Goal: Task Accomplishment & Management: Complete application form

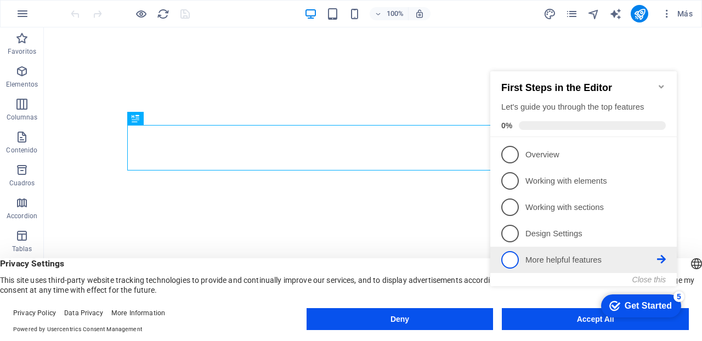
click at [662, 256] on icon at bounding box center [661, 259] width 9 height 9
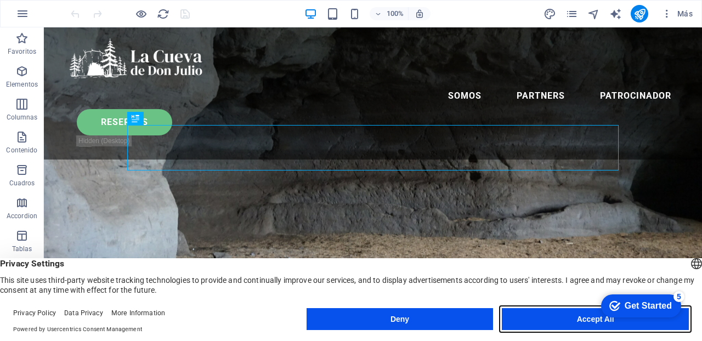
click at [0, 0] on button "Accept All" at bounding box center [0, 0] width 0 height 0
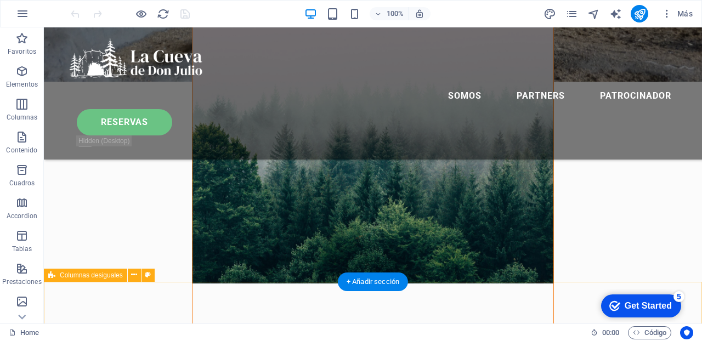
scroll to position [427, 0]
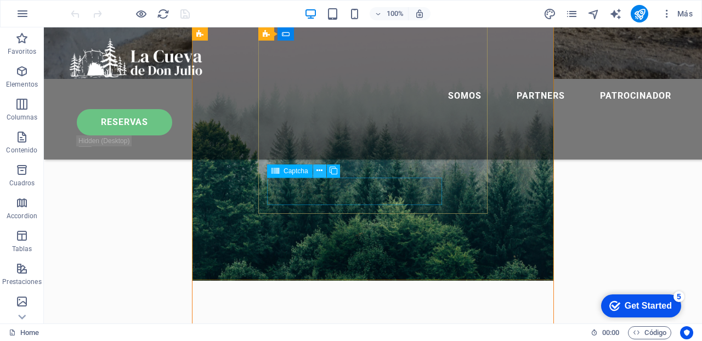
click at [0, 0] on icon at bounding box center [0, 0] width 0 height 0
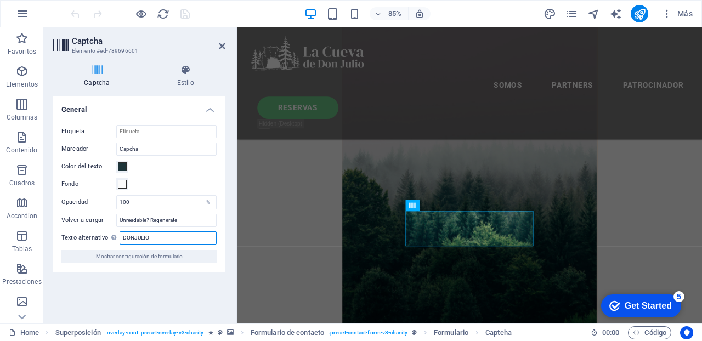
click at [155, 238] on input "DONJULIO" at bounding box center [167, 237] width 97 height 13
click at [145, 130] on input "Etiqueta" at bounding box center [166, 131] width 100 height 13
click at [209, 109] on h4 "General" at bounding box center [139, 106] width 173 height 20
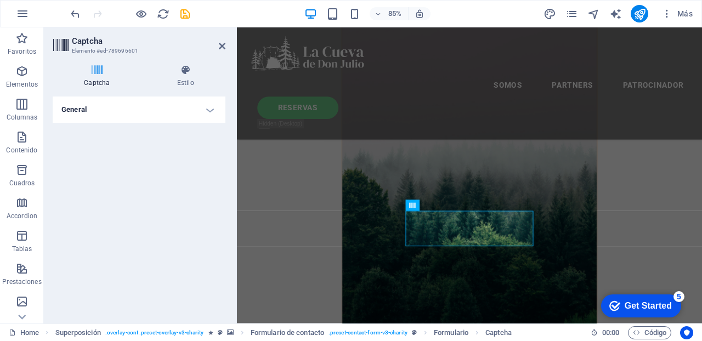
click at [96, 67] on icon at bounding box center [97, 70] width 89 height 11
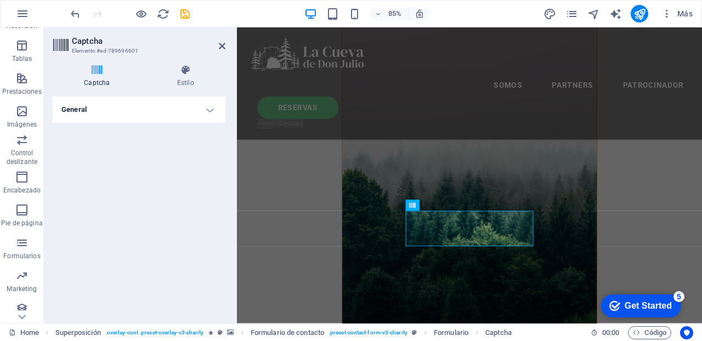
scroll to position [197, 0]
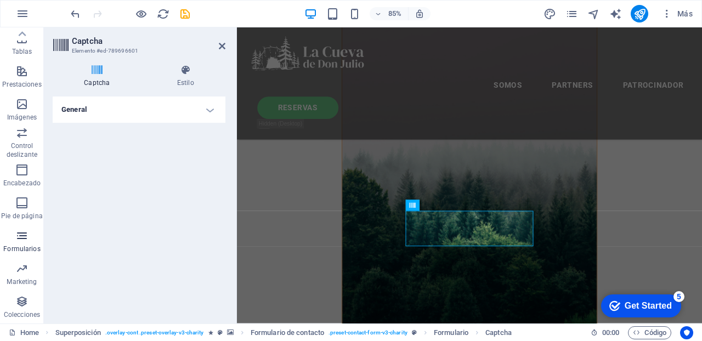
click at [22, 237] on icon "button" at bounding box center [21, 235] width 13 height 13
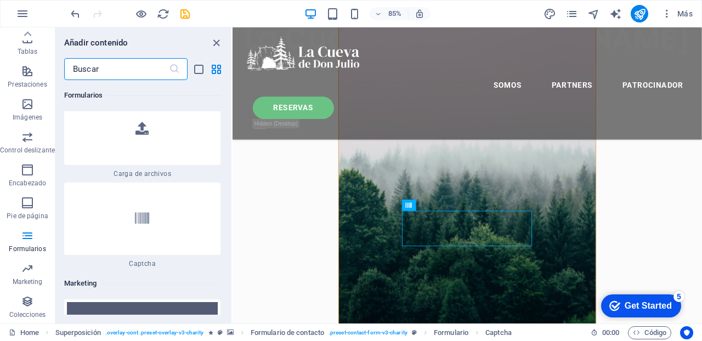
scroll to position [17703, 0]
click at [138, 211] on icon at bounding box center [142, 218] width 14 height 14
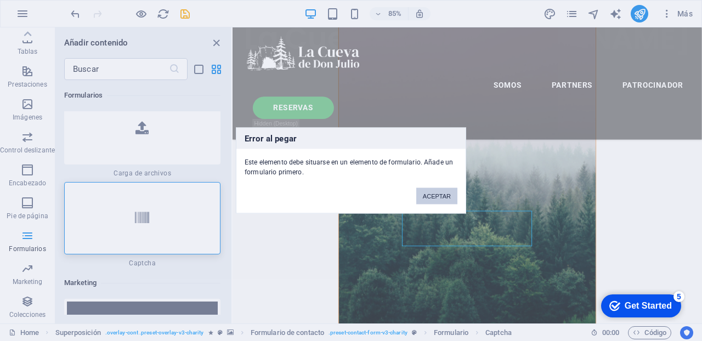
click at [439, 195] on button "ACEPTAR" at bounding box center [436, 196] width 41 height 16
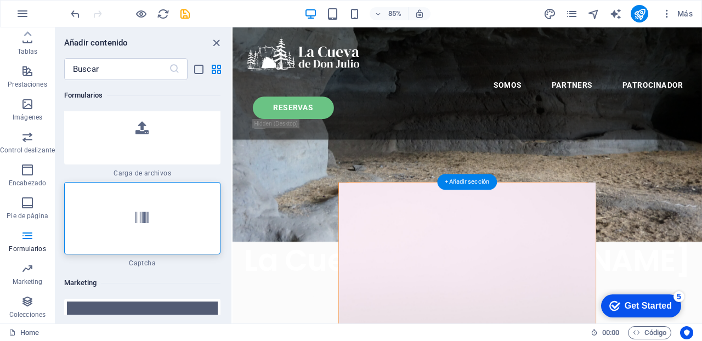
scroll to position [189, 0]
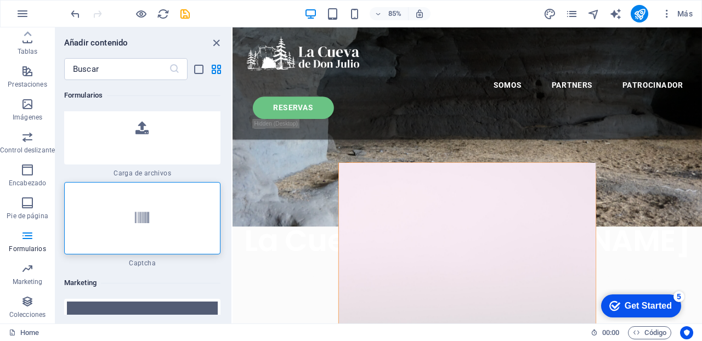
click at [0, 0] on icon at bounding box center [0, 0] width 0 height 0
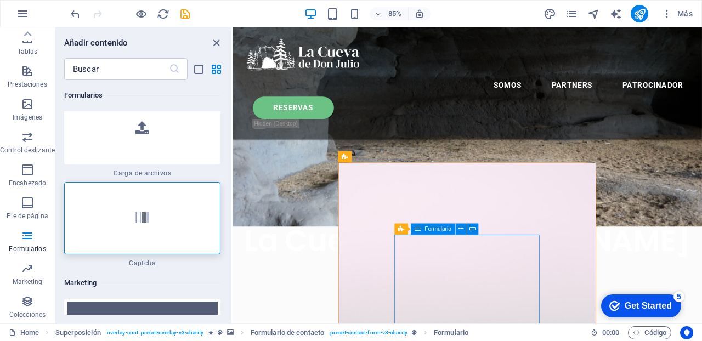
click at [0, 0] on span "Formulario" at bounding box center [0, 0] width 0 height 0
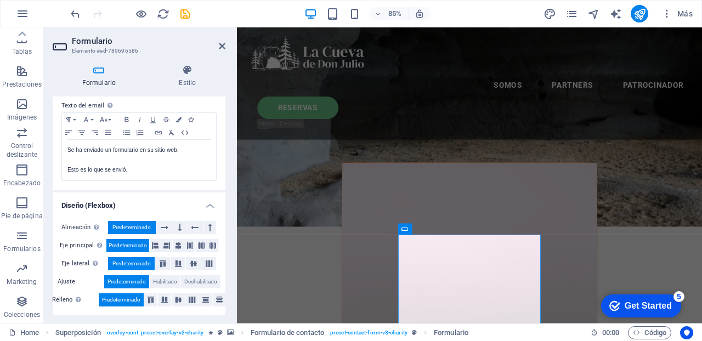
scroll to position [413, 0]
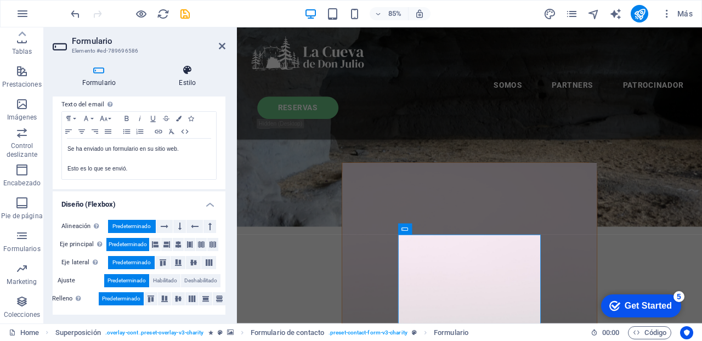
click at [186, 70] on icon at bounding box center [188, 70] width 76 height 11
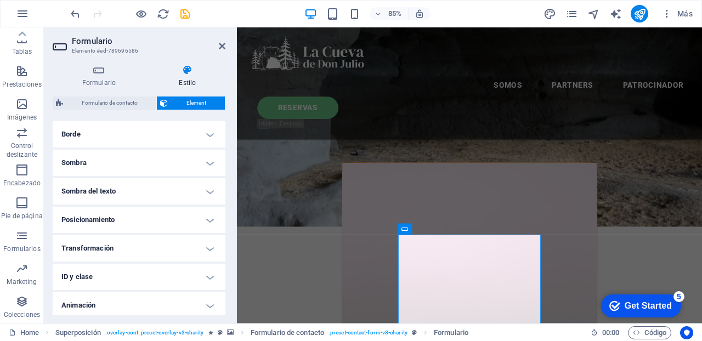
scroll to position [277, 0]
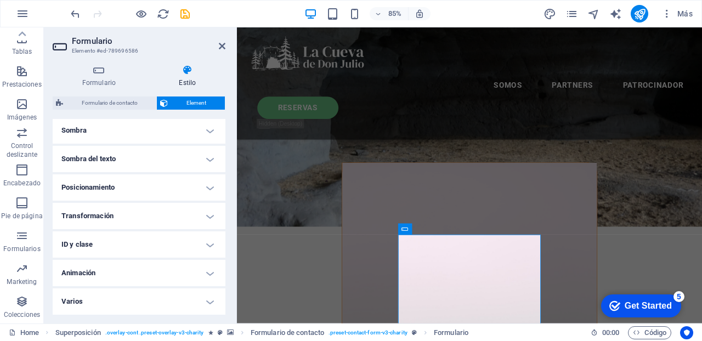
click at [208, 246] on h4 "ID y clase" at bounding box center [139, 244] width 173 height 26
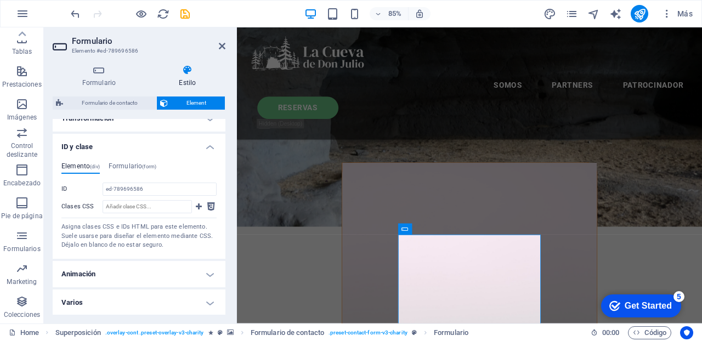
scroll to position [375, 0]
click at [207, 273] on h4 "Animación" at bounding box center [139, 273] width 173 height 26
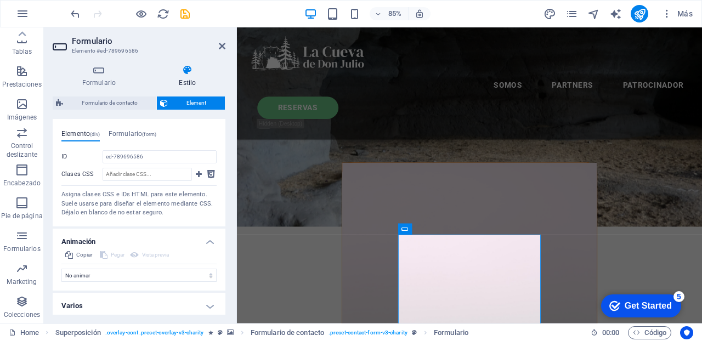
scroll to position [411, 0]
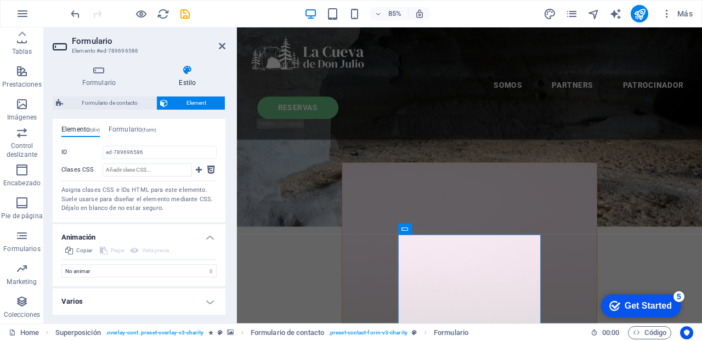
click at [210, 303] on h4 "Varios" at bounding box center [139, 301] width 173 height 26
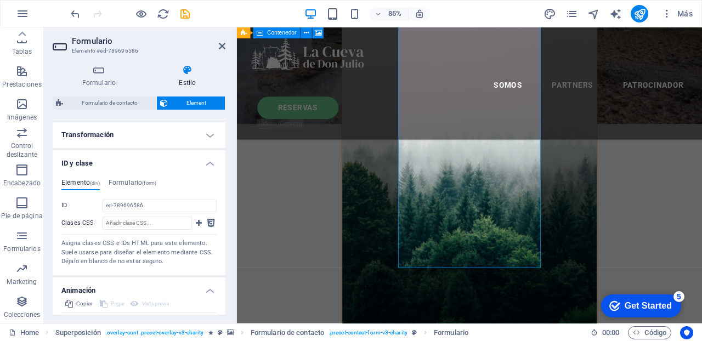
scroll to position [357, 0]
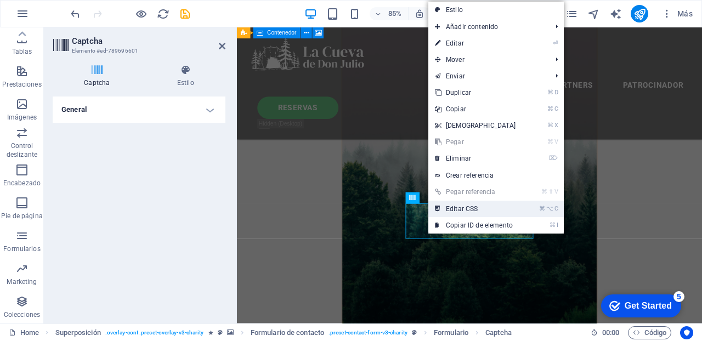
click at [472, 208] on link "⌘ ⌥ C Editar CSS" at bounding box center [475, 209] width 94 height 16
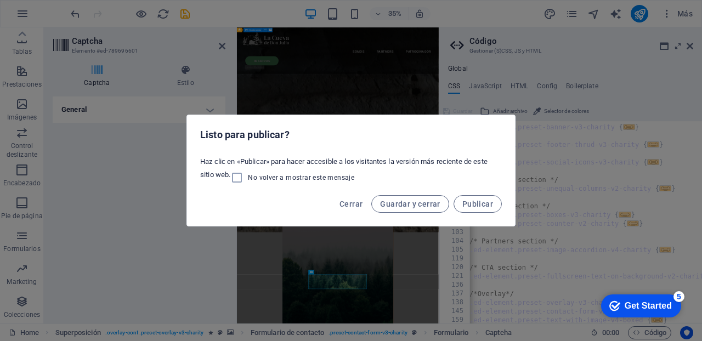
scroll to position [0, 2]
click at [352, 203] on span "Cerrar" at bounding box center [350, 204] width 23 height 9
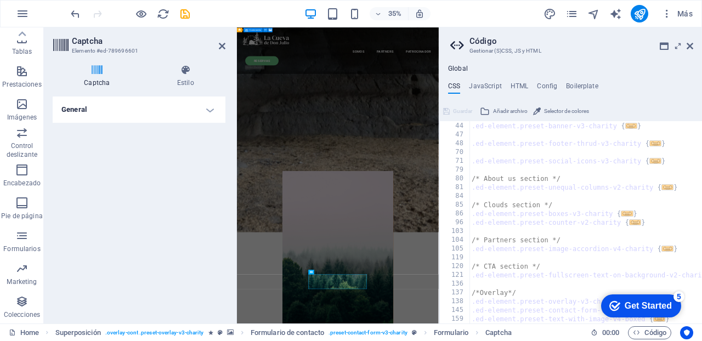
scroll to position [0, 0]
click at [480, 83] on h4 "JavaScript" at bounding box center [485, 88] width 32 height 12
type textarea "/* JS for preset "Menu V2" */"
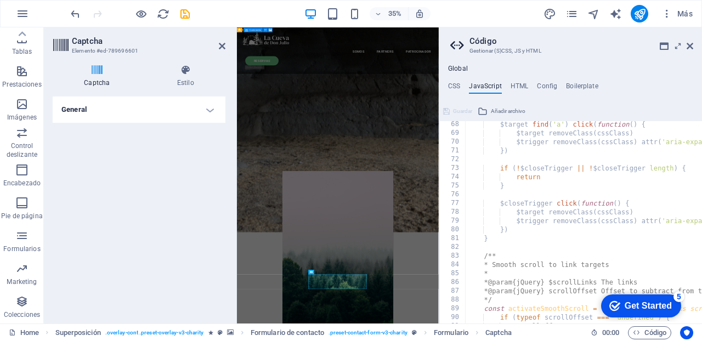
scroll to position [589, 0]
click at [517, 87] on h4 "HTML" at bounding box center [519, 88] width 18 height 12
type textarea "<a href="#main-content" class="wv-link-content button">Skip to main content</a>"
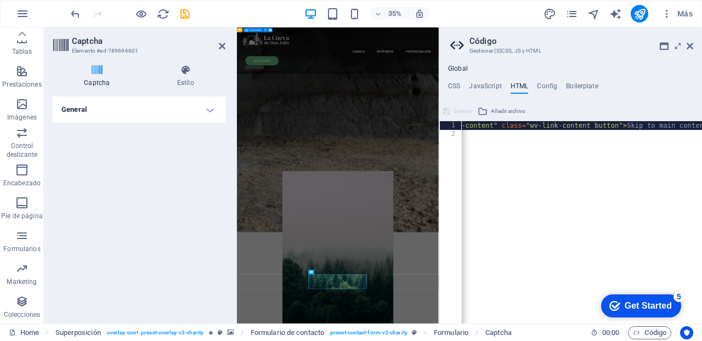
scroll to position [0, 0]
click at [548, 84] on h4 "Config" at bounding box center [547, 88] width 20 height 12
type textarea "$color-user-5: #000000;"
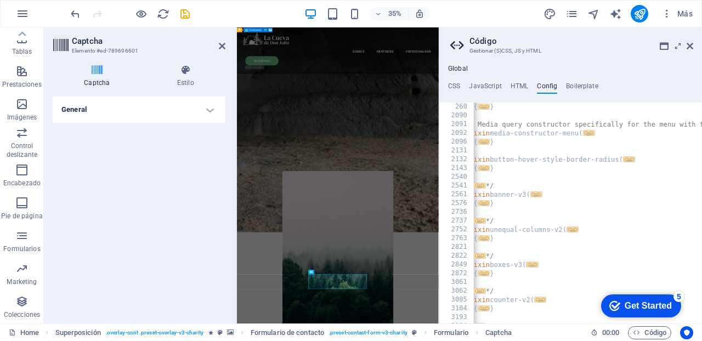
scroll to position [0, 12]
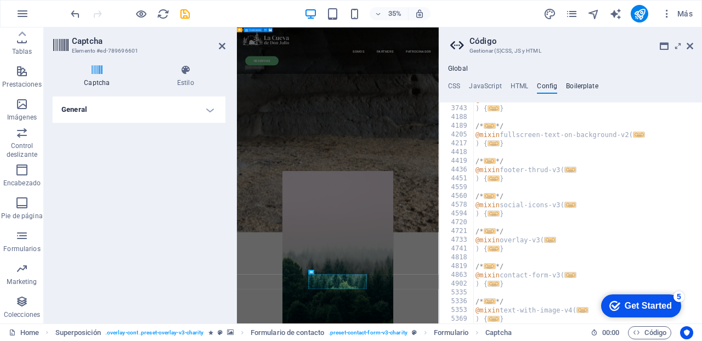
click at [579, 86] on h4 "Boilerplate" at bounding box center [582, 88] width 32 height 12
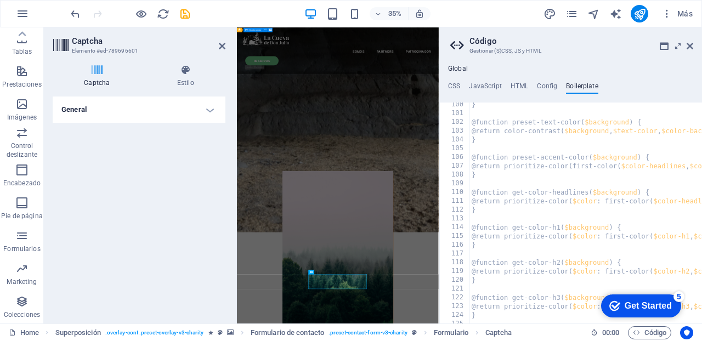
scroll to position [0, 1]
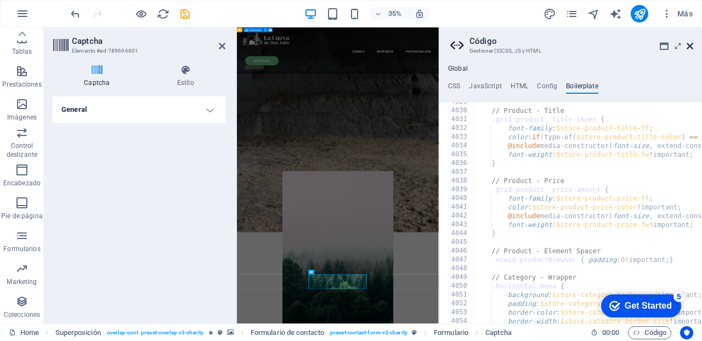
click at [690, 47] on icon at bounding box center [689, 46] width 7 height 9
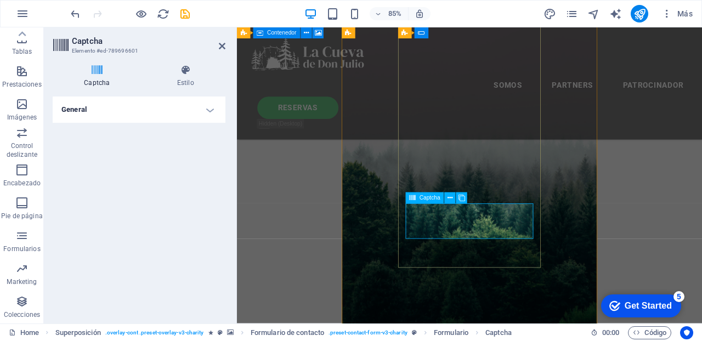
click at [413, 198] on icon at bounding box center [412, 197] width 7 height 11
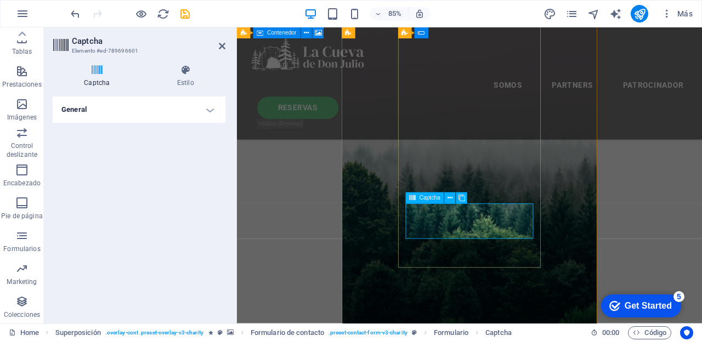
click at [210, 109] on h4 "General" at bounding box center [139, 109] width 173 height 26
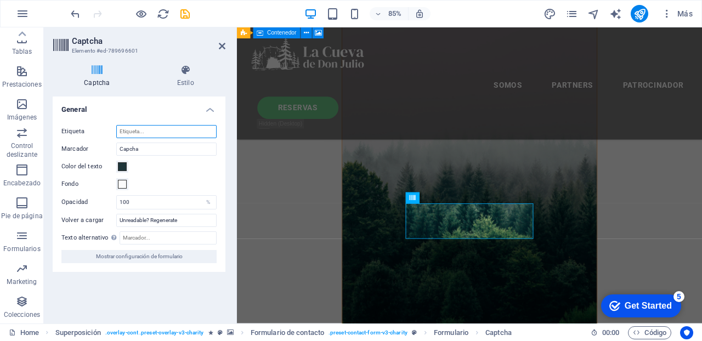
click at [143, 130] on input "Etiqueta" at bounding box center [166, 131] width 100 height 13
click at [127, 51] on h3 "Elemento #ed-789696601" at bounding box center [138, 51] width 132 height 10
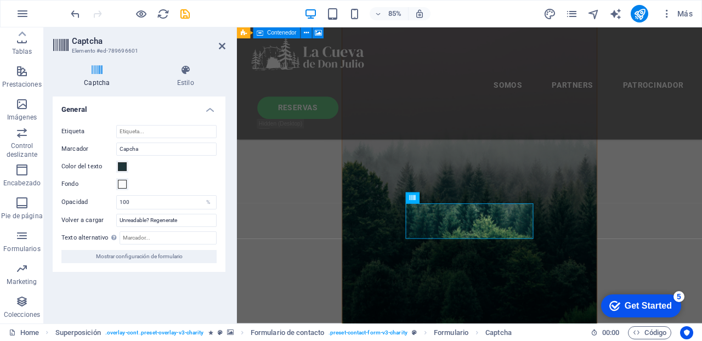
click at [127, 51] on h3 "Elemento #ed-789696601" at bounding box center [138, 51] width 132 height 10
click at [419, 176] on figure at bounding box center [511, 158] width 300 height 437
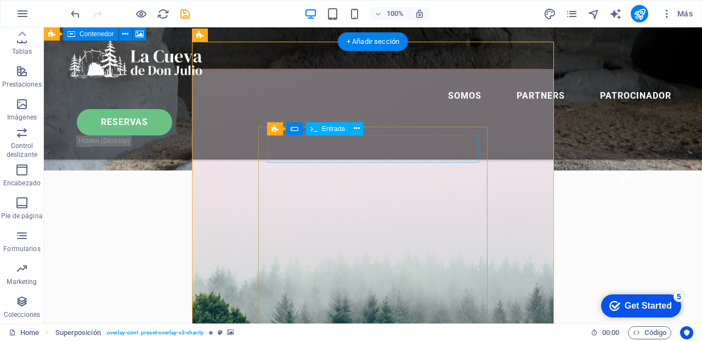
scroll to position [252, 0]
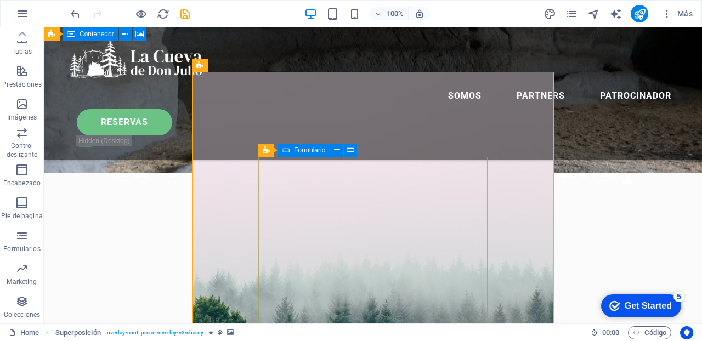
click at [0, 0] on span "Formulario" at bounding box center [0, 0] width 0 height 0
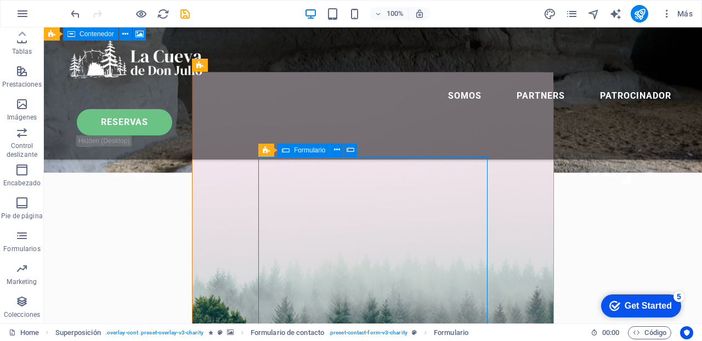
click at [0, 0] on span "Formulario" at bounding box center [0, 0] width 0 height 0
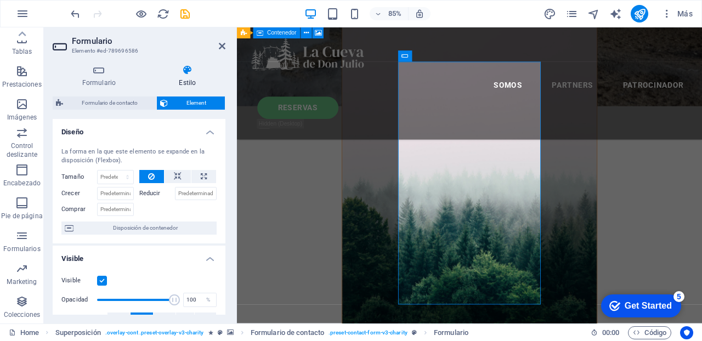
scroll to position [395, 0]
click at [112, 48] on h3 "Elemento #ed-789696586" at bounding box center [138, 51] width 132 height 10
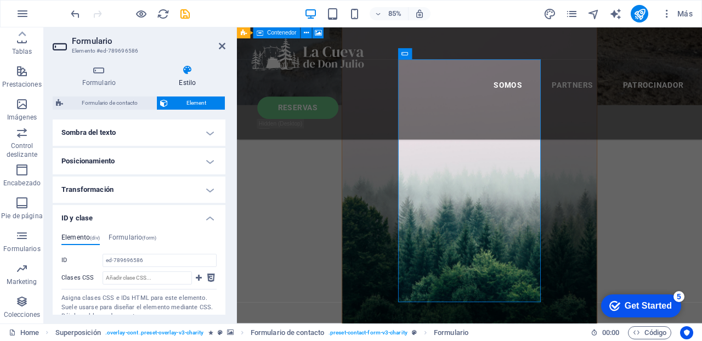
scroll to position [351, 0]
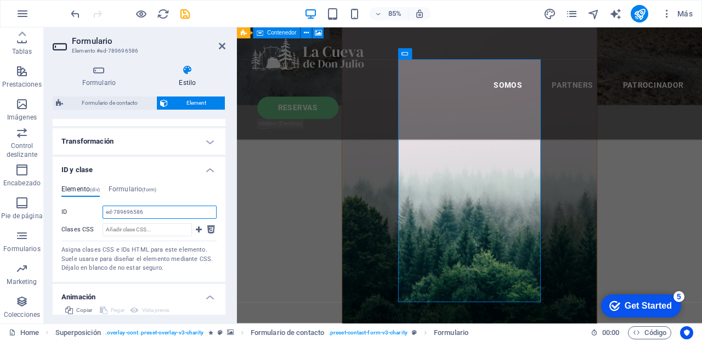
click at [147, 210] on input "ed-789696586" at bounding box center [160, 212] width 114 height 13
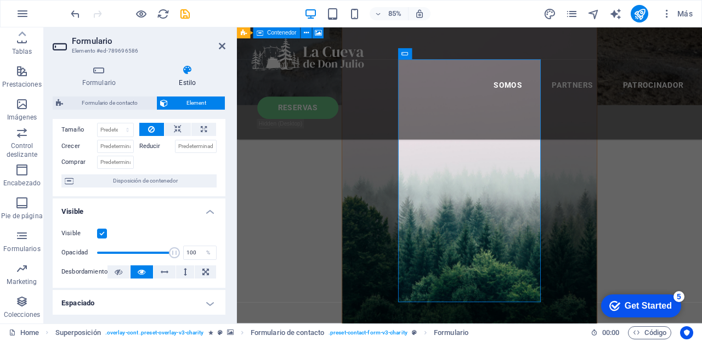
scroll to position [36, 0]
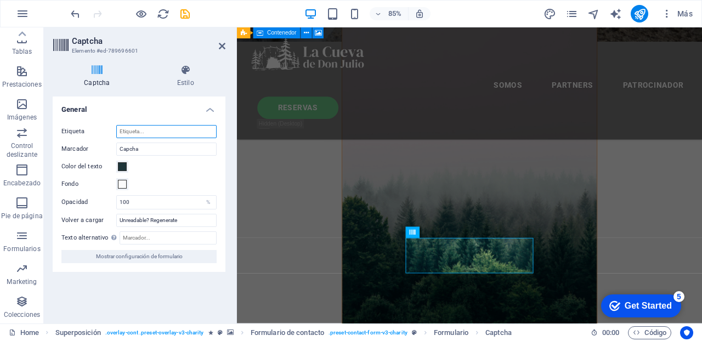
click at [146, 129] on input "Etiqueta" at bounding box center [166, 131] width 100 height 13
paste input "ed-789696586"
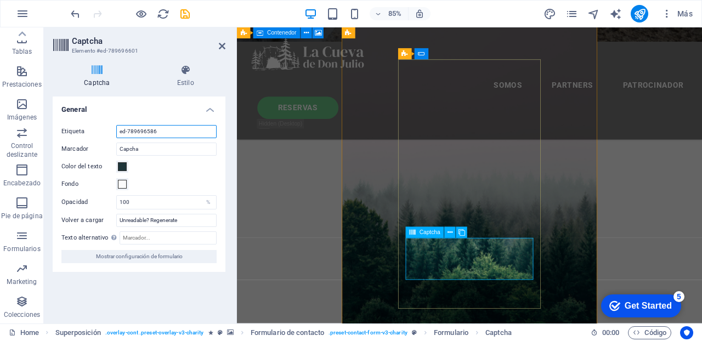
type input "ed-789696586"
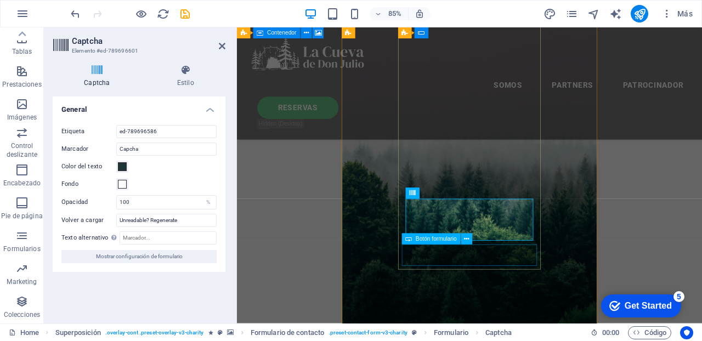
scroll to position [441, 0]
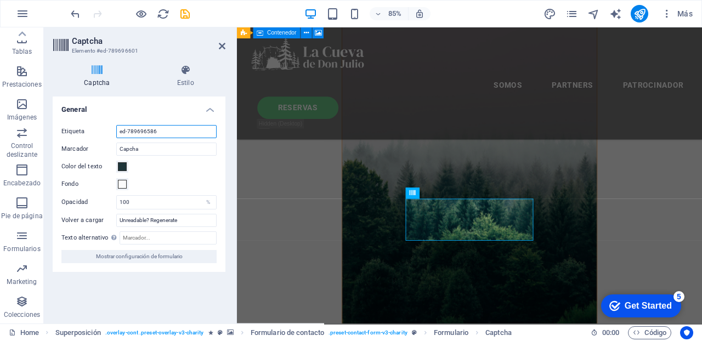
click at [164, 129] on input "ed-789696586" at bounding box center [166, 131] width 100 height 13
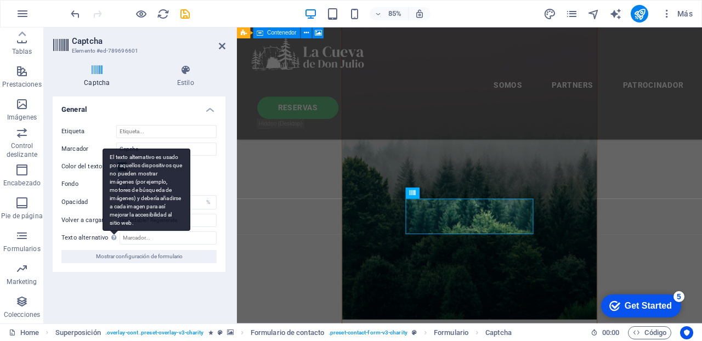
click at [112, 239] on icon at bounding box center [113, 238] width 5 height 6
click at [119, 239] on input "Texto alternativo El texto alternativo es usado por aquellos dispositivos que n…" at bounding box center [167, 237] width 97 height 13
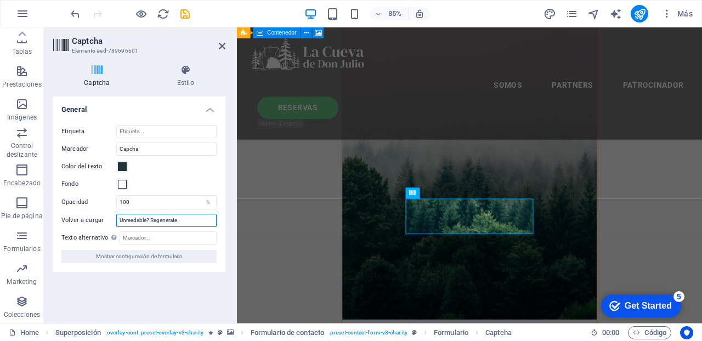
click at [190, 219] on input "Unreadable? Regenerate" at bounding box center [166, 220] width 100 height 13
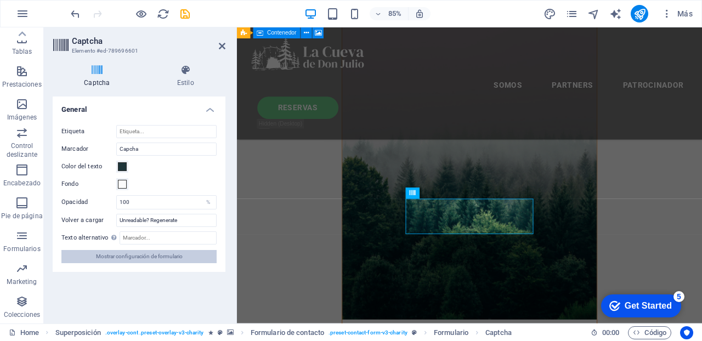
click at [116, 259] on span "Mostrar configuración de formulario" at bounding box center [139, 256] width 87 height 13
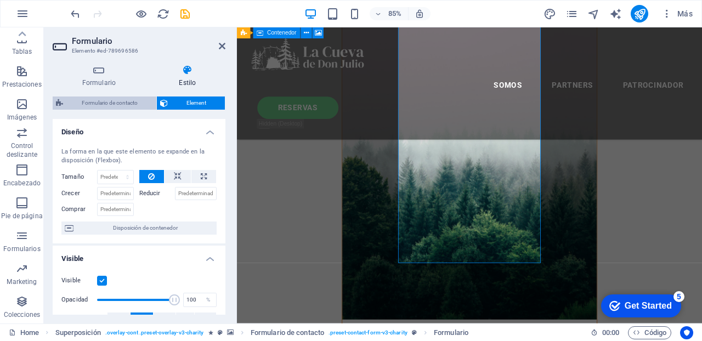
click at [113, 103] on span "Formulario de contacto" at bounding box center [109, 102] width 87 height 13
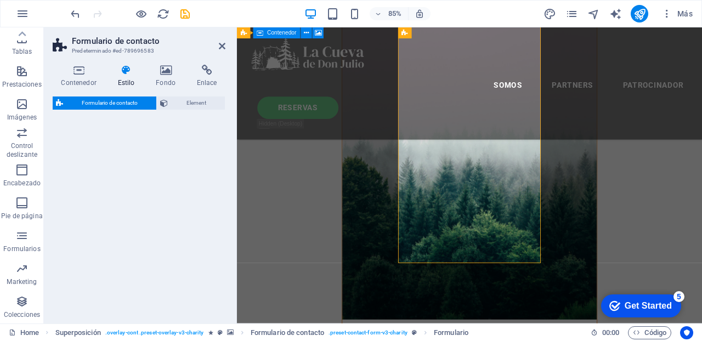
select select "rem"
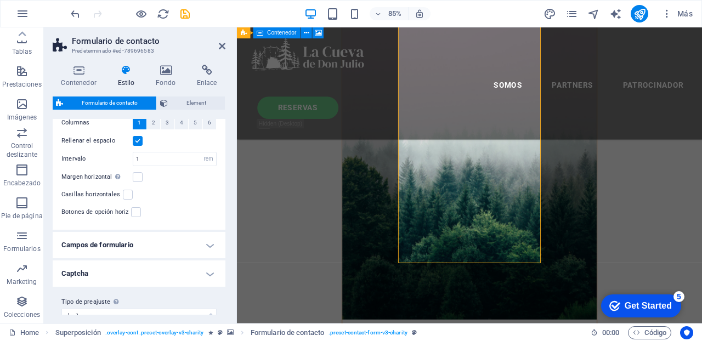
scroll to position [238, 0]
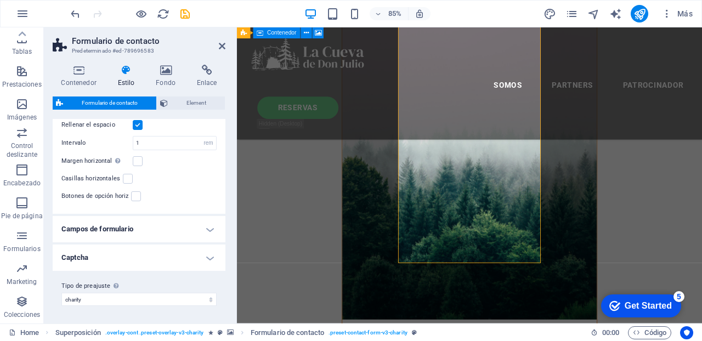
click at [207, 255] on h4 "Captcha" at bounding box center [139, 257] width 173 height 26
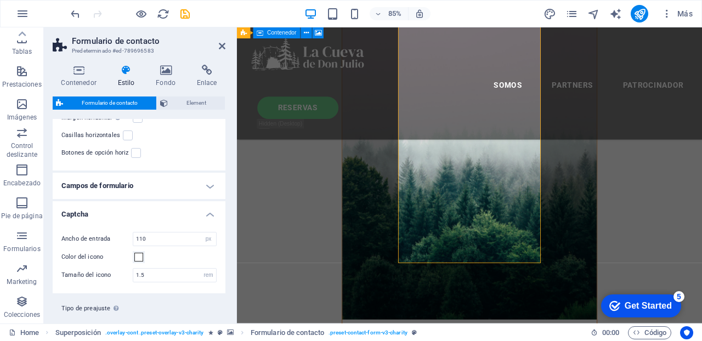
scroll to position [304, 0]
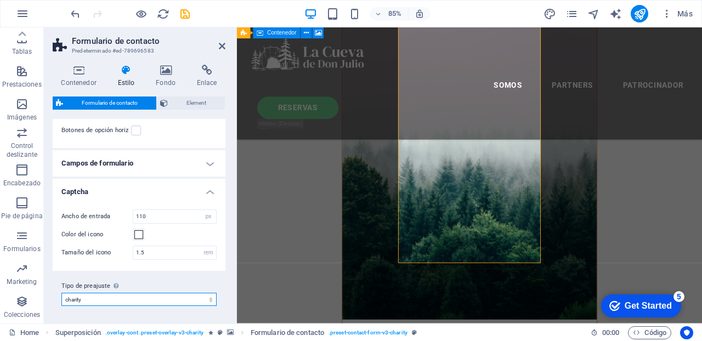
click at [210, 298] on select "charity Añadir tipo de preajuste" at bounding box center [138, 299] width 155 height 13
select select "preset-contact-form-v3-charity"
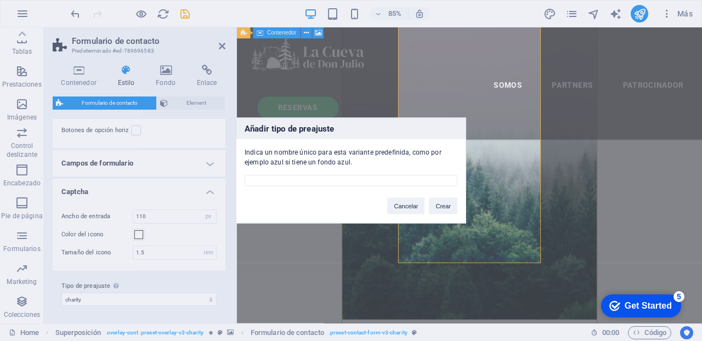
click at [307, 141] on div "Indica un nombre único para esta variante predefinida, como por ejemplo azul si…" at bounding box center [350, 153] width 229 height 28
click at [403, 206] on button "Cancelar" at bounding box center [405, 206] width 37 height 16
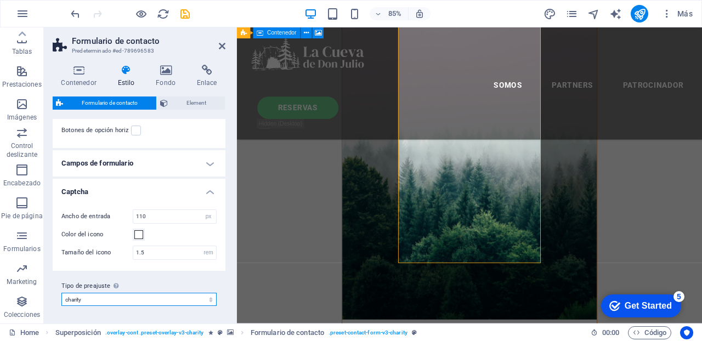
click at [79, 299] on select "charity Añadir tipo de preajuste" at bounding box center [138, 299] width 155 height 13
click at [89, 297] on select "charity Añadir tipo de preajuste" at bounding box center [138, 299] width 155 height 13
select select "preset-contact-form-v3-charity"
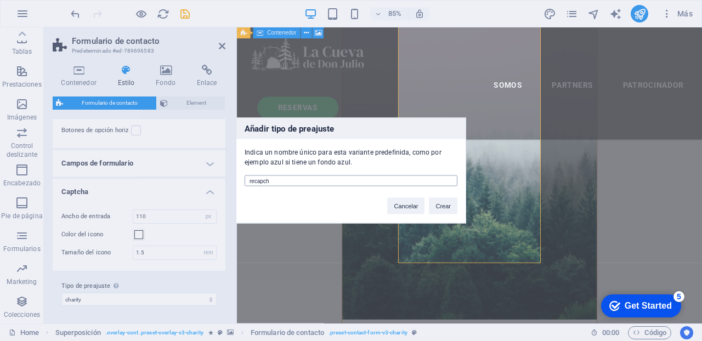
type input "recapcha"
click at [443, 209] on button "Crear" at bounding box center [443, 206] width 29 height 16
select select "preset-contact-form-v3-recapcha"
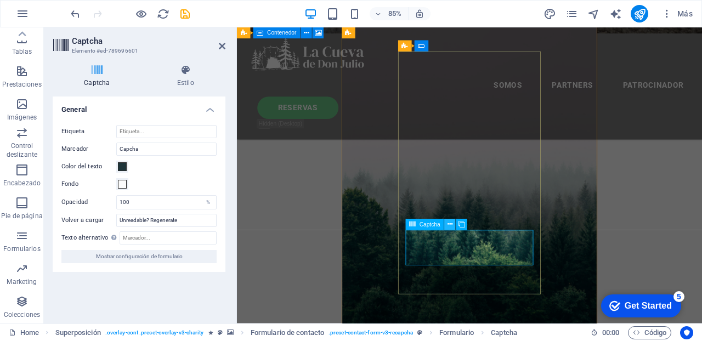
click at [0, 0] on icon at bounding box center [0, 0] width 0 height 0
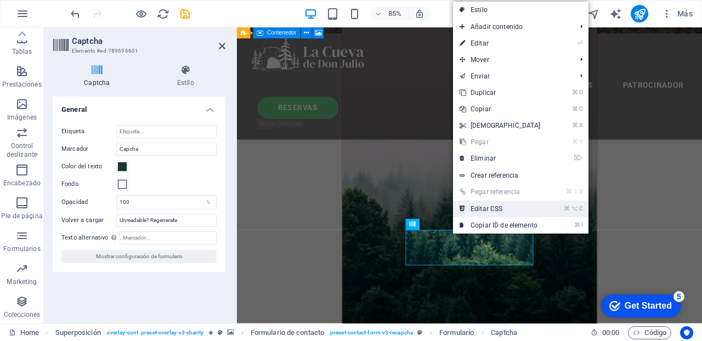
click at [502, 206] on link "⌘ ⌥ C Editar CSS" at bounding box center [500, 209] width 94 height 16
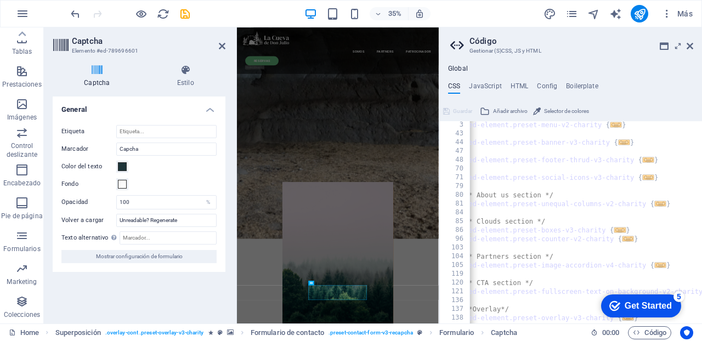
scroll to position [11, 0]
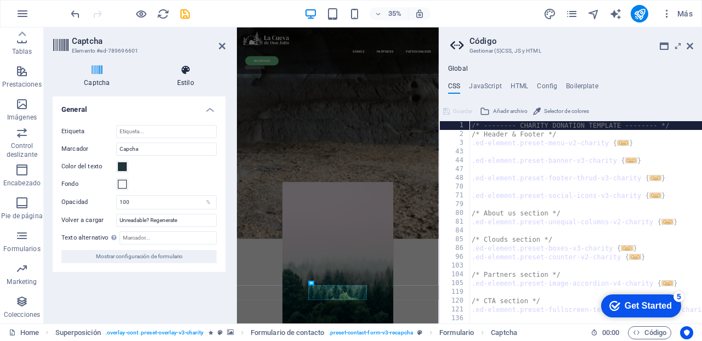
click at [179, 82] on h4 "Estilo" at bounding box center [185, 76] width 79 height 23
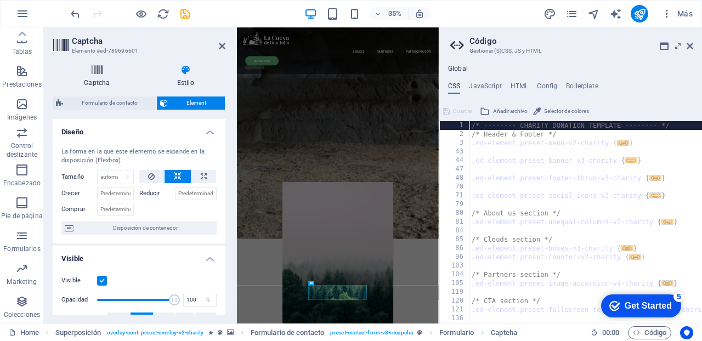
click at [95, 71] on icon at bounding box center [97, 70] width 89 height 11
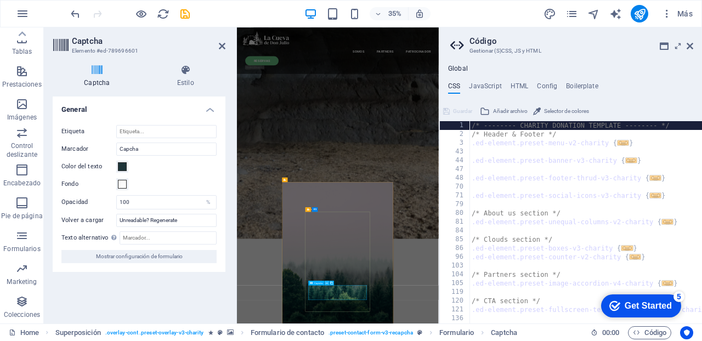
click at [0, 0] on icon at bounding box center [0, 0] width 0 height 0
click at [100, 77] on h4 "Captcha" at bounding box center [99, 76] width 93 height 23
click at [493, 83] on h4 "JavaScript" at bounding box center [485, 88] width 32 height 12
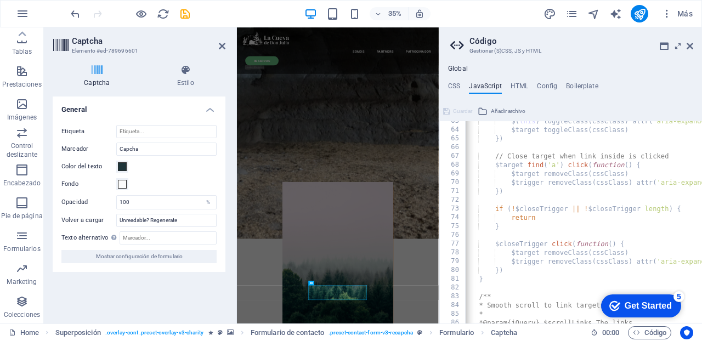
scroll to position [542, 0]
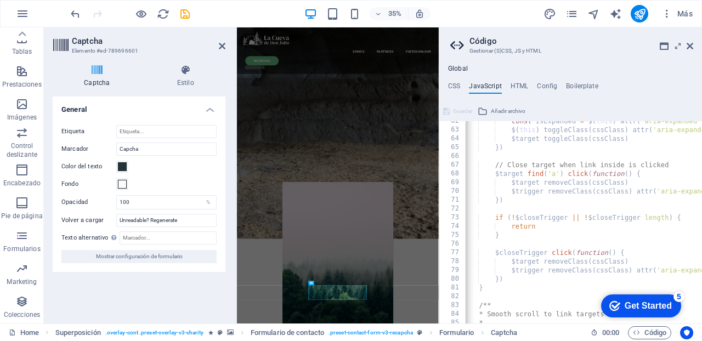
click at [188, 12] on icon "save" at bounding box center [185, 14] width 13 height 13
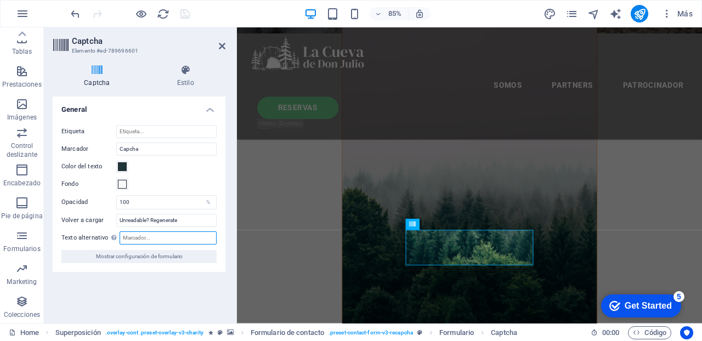
click at [138, 238] on input "Texto alternativo El texto alternativo es usado por aquellos dispositivos que n…" at bounding box center [167, 237] width 97 height 13
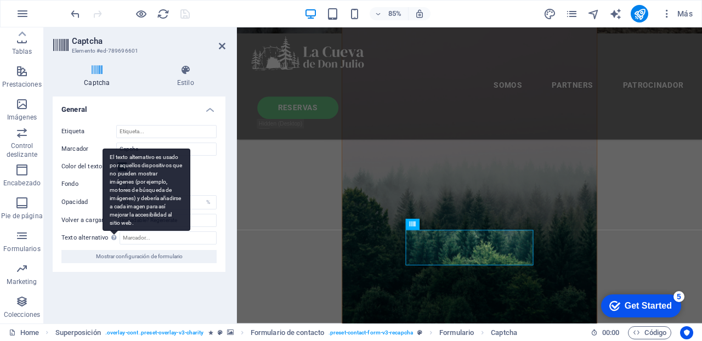
click at [113, 231] on div "El texto alternativo es usado por aquellos dispositivos que no pueden mostrar i…" at bounding box center [147, 190] width 88 height 82
click at [119, 238] on input "Texto alternativo El texto alternativo es usado por aquellos dispositivos que n…" at bounding box center [167, 237] width 97 height 13
click at [113, 231] on div "El texto alternativo es usado por aquellos dispositivos que no pueden mostrar i…" at bounding box center [147, 190] width 88 height 82
click at [119, 238] on input "Texto alternativo El texto alternativo es usado por aquellos dispositivos que n…" at bounding box center [167, 237] width 97 height 13
click at [113, 231] on div "El texto alternativo es usado por aquellos dispositivos que no pueden mostrar i…" at bounding box center [147, 190] width 88 height 82
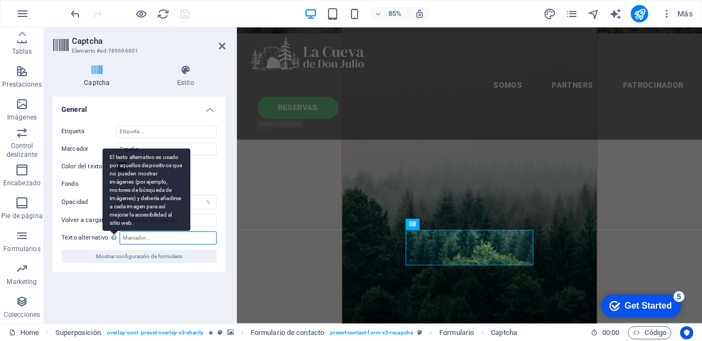
click at [119, 238] on input "Texto alternativo El texto alternativo es usado por aquellos dispositivos que n…" at bounding box center [167, 237] width 97 height 13
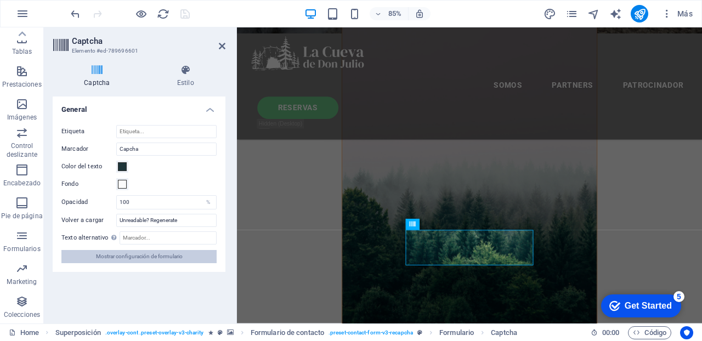
click at [132, 255] on span "Mostrar configuración de formulario" at bounding box center [139, 256] width 87 height 13
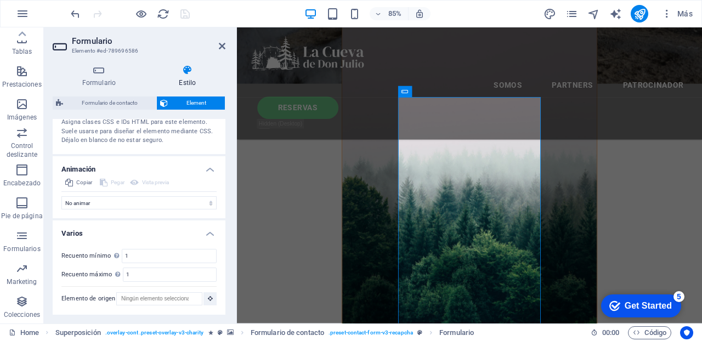
scroll to position [458, 0]
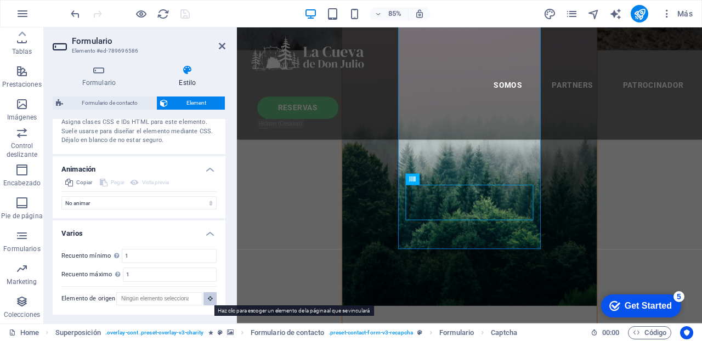
click at [210, 299] on button at bounding box center [209, 298] width 13 height 13
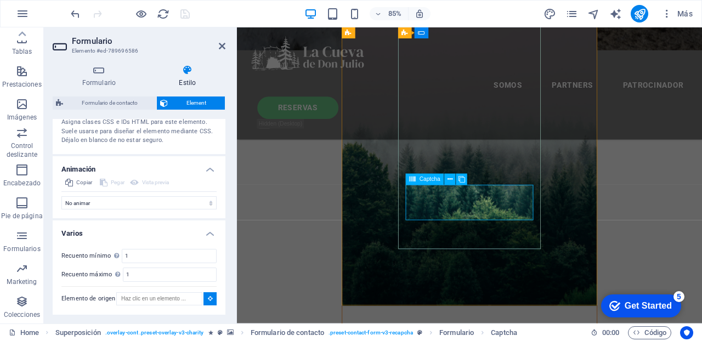
type input "#ed-789696601"
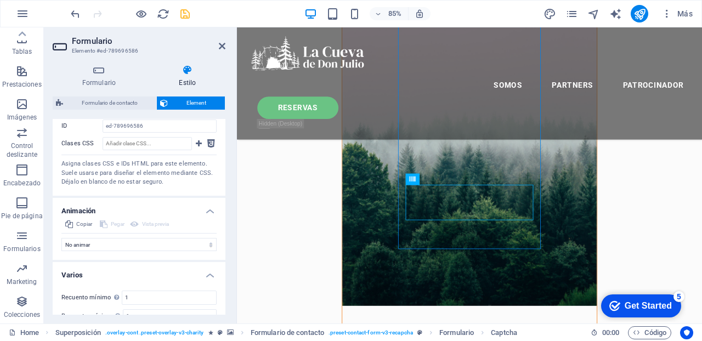
scroll to position [428, 0]
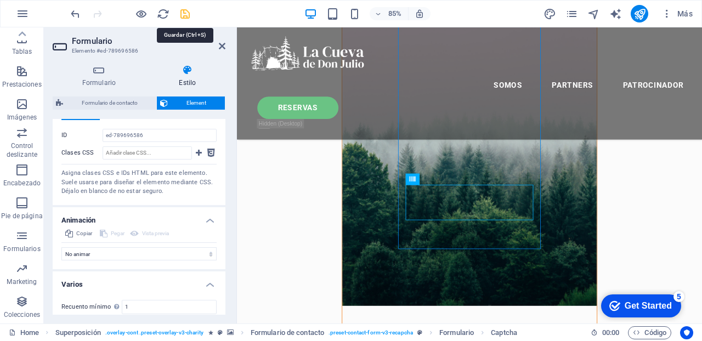
click at [185, 12] on icon "save" at bounding box center [185, 14] width 13 height 13
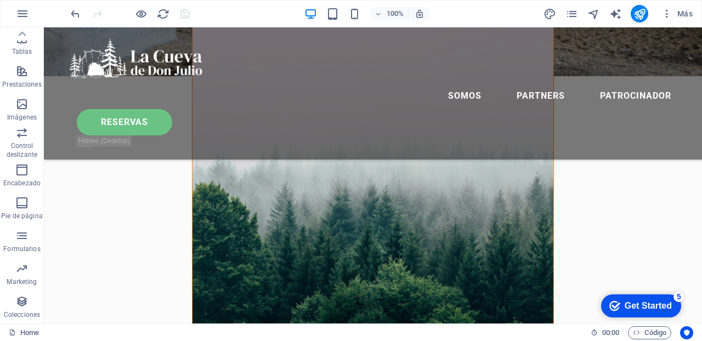
scroll to position [394, 0]
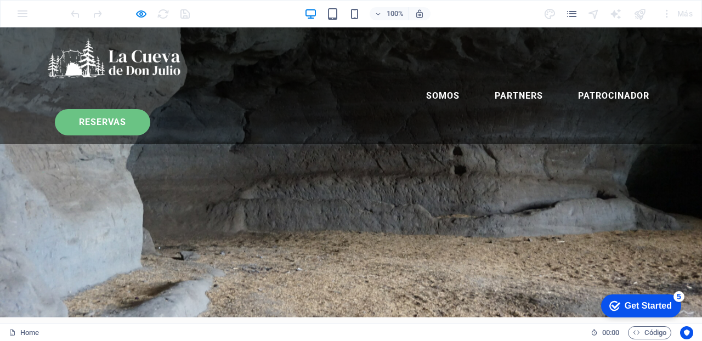
click at [150, 109] on link "RESERVAS" at bounding box center [102, 122] width 95 height 26
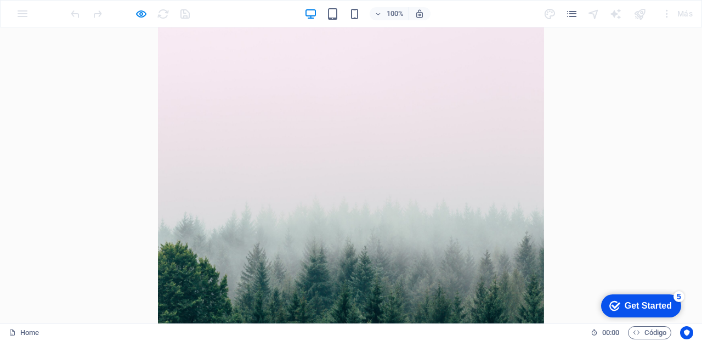
scroll to position [64, 0]
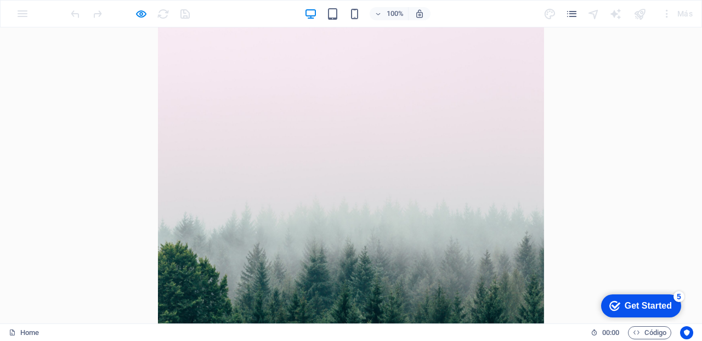
type input "[PERSON_NAME]"
type input "[PERSON_NAME][EMAIL_ADDRESS][PERSON_NAME][DOMAIN_NAME]"
type textarea "prueva"
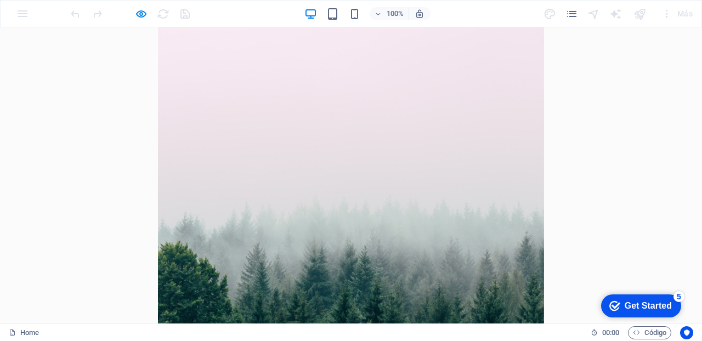
type input "23p86D"
checkbox input "true"
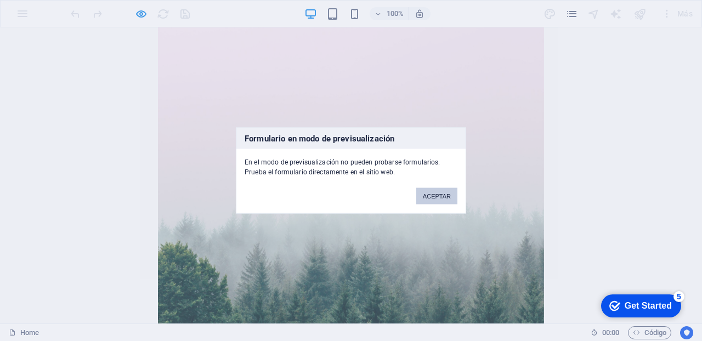
click at [440, 194] on button "ACEPTAR" at bounding box center [436, 196] width 41 height 16
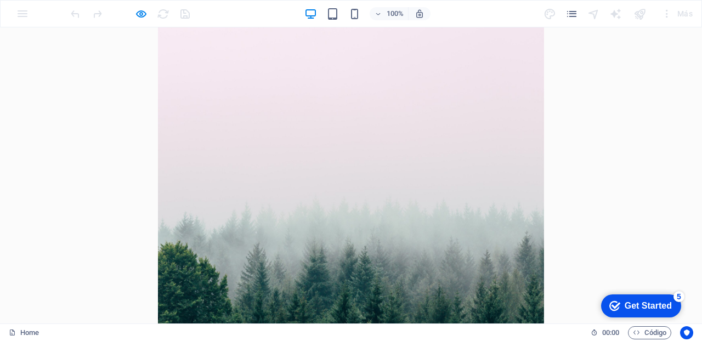
scroll to position [0, 0]
